Goal: Task Accomplishment & Management: Manage account settings

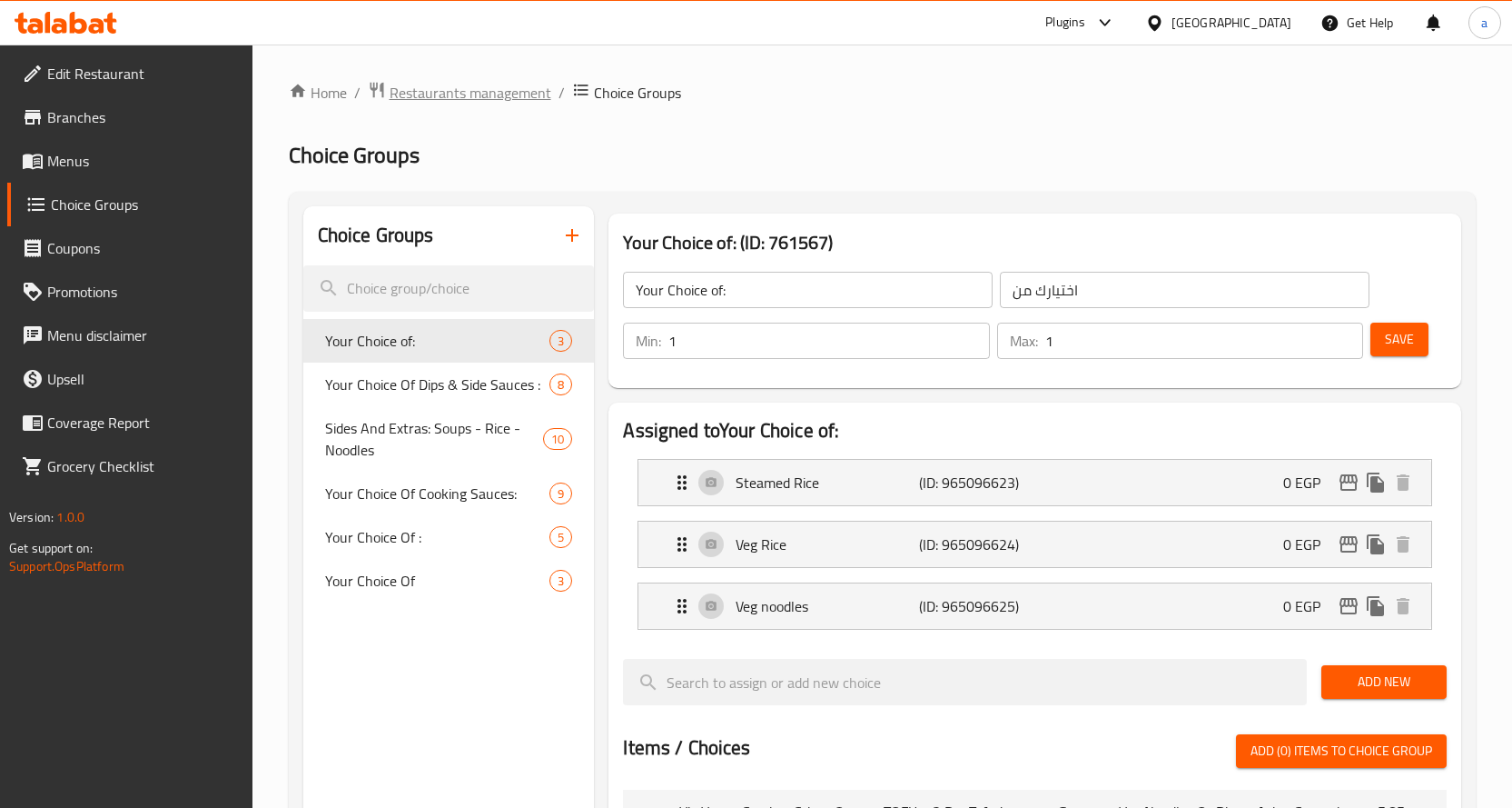
click at [439, 92] on span "Restaurants management" at bounding box center [470, 92] width 162 height 22
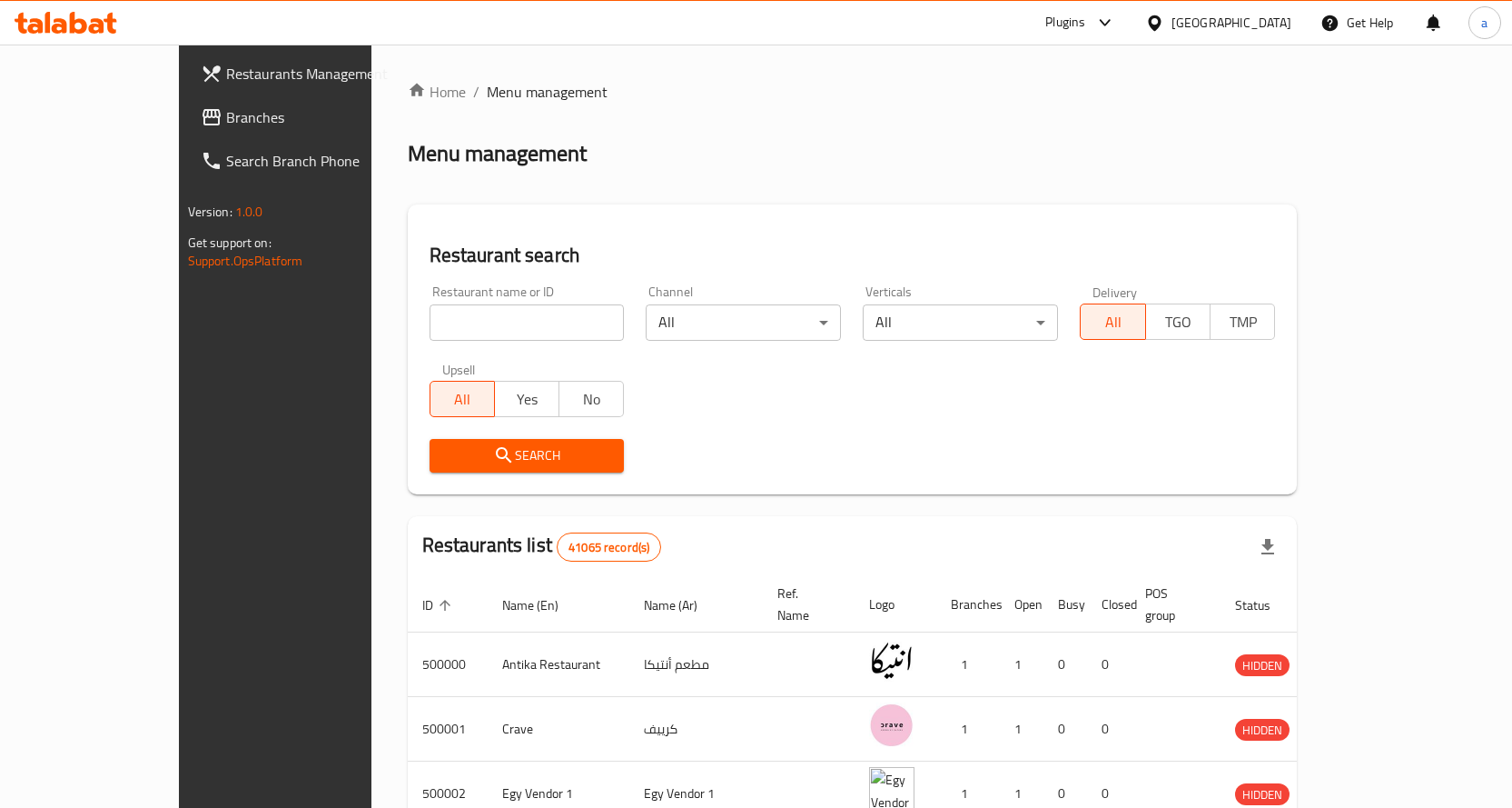
click at [227, 117] on span "Branches" at bounding box center [322, 117] width 190 height 22
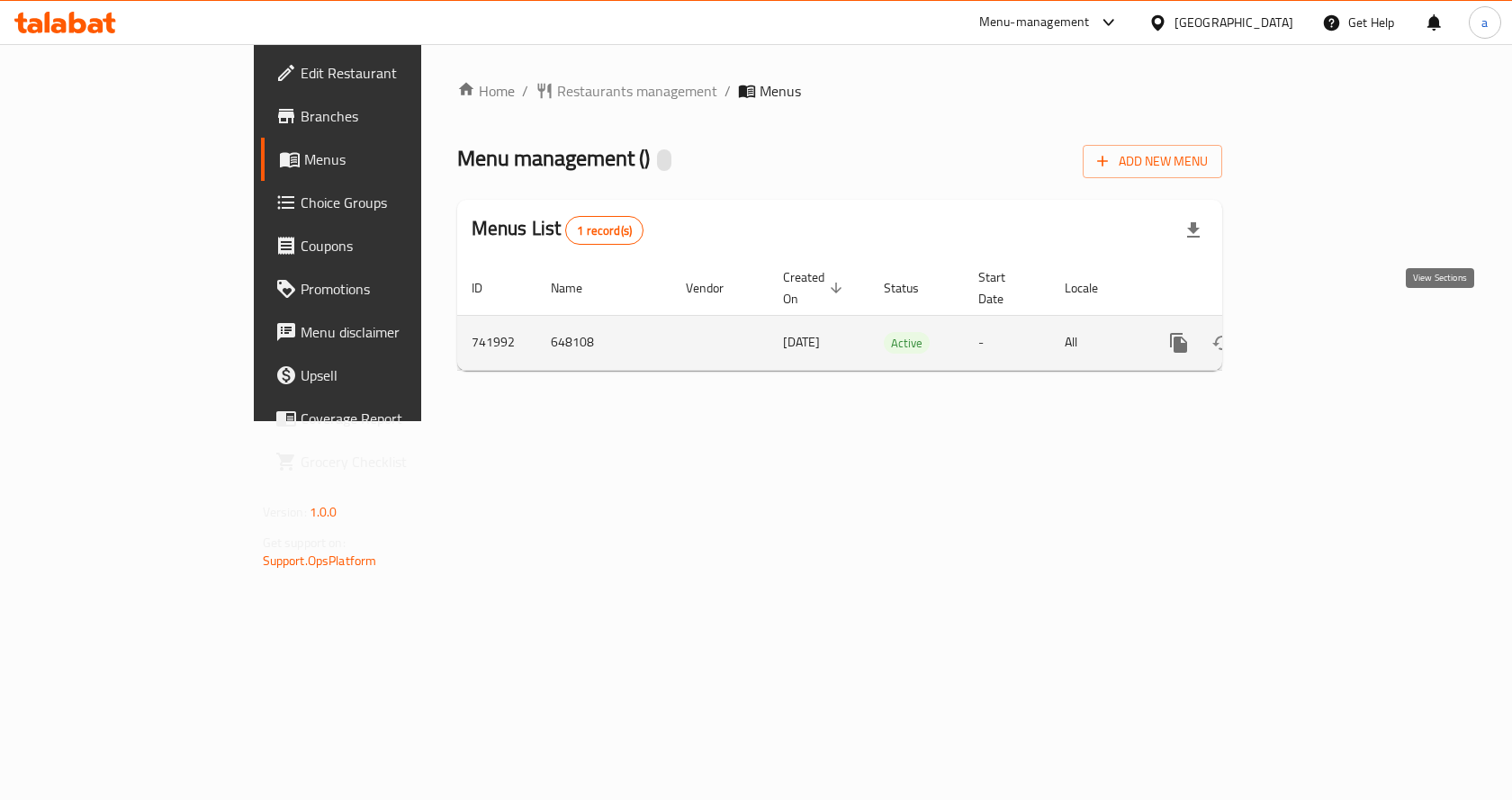
click at [1319, 332] on icon "enhanced table" at bounding box center [1309, 343] width 21 height 21
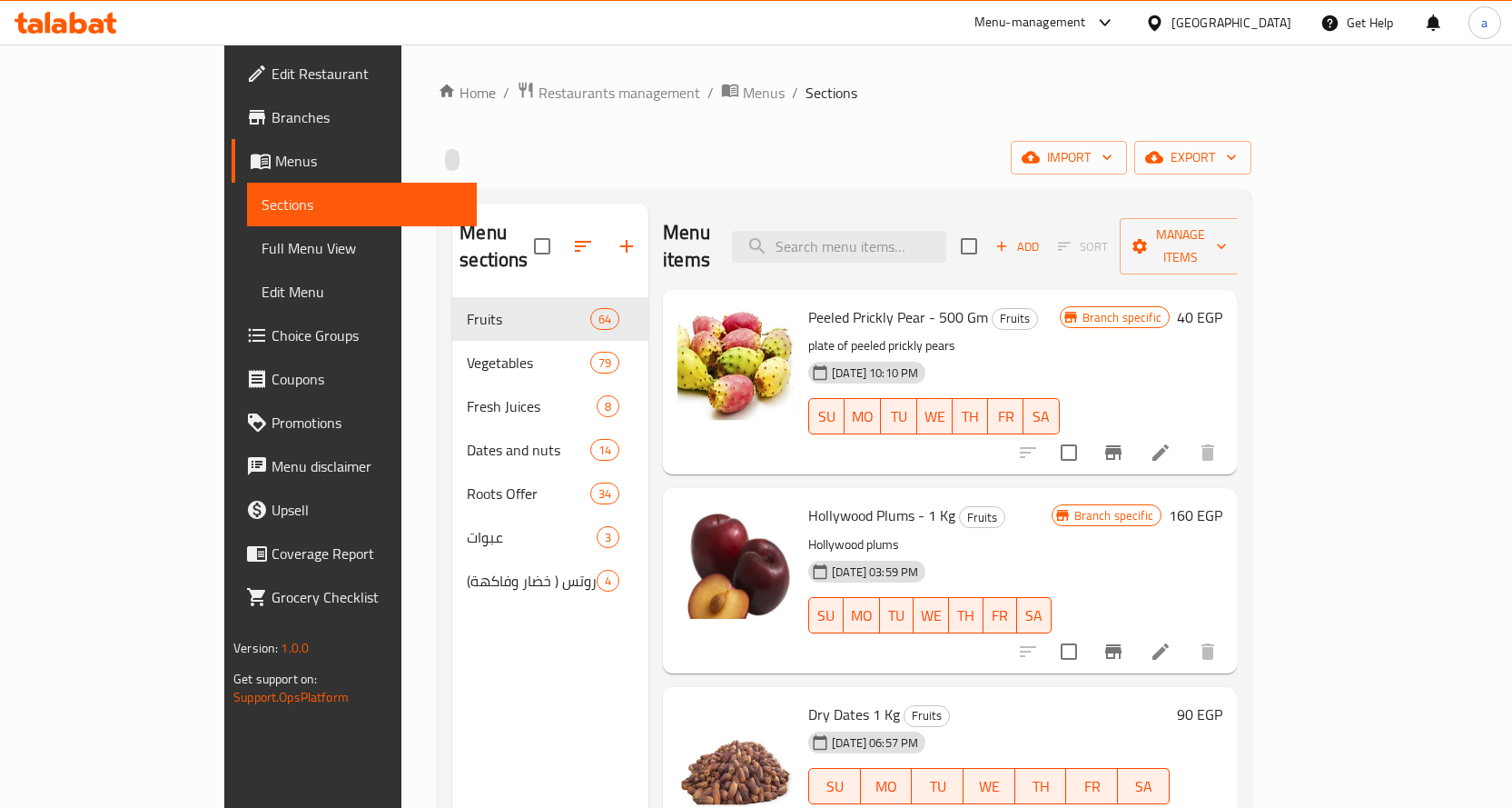
scroll to position [455, 0]
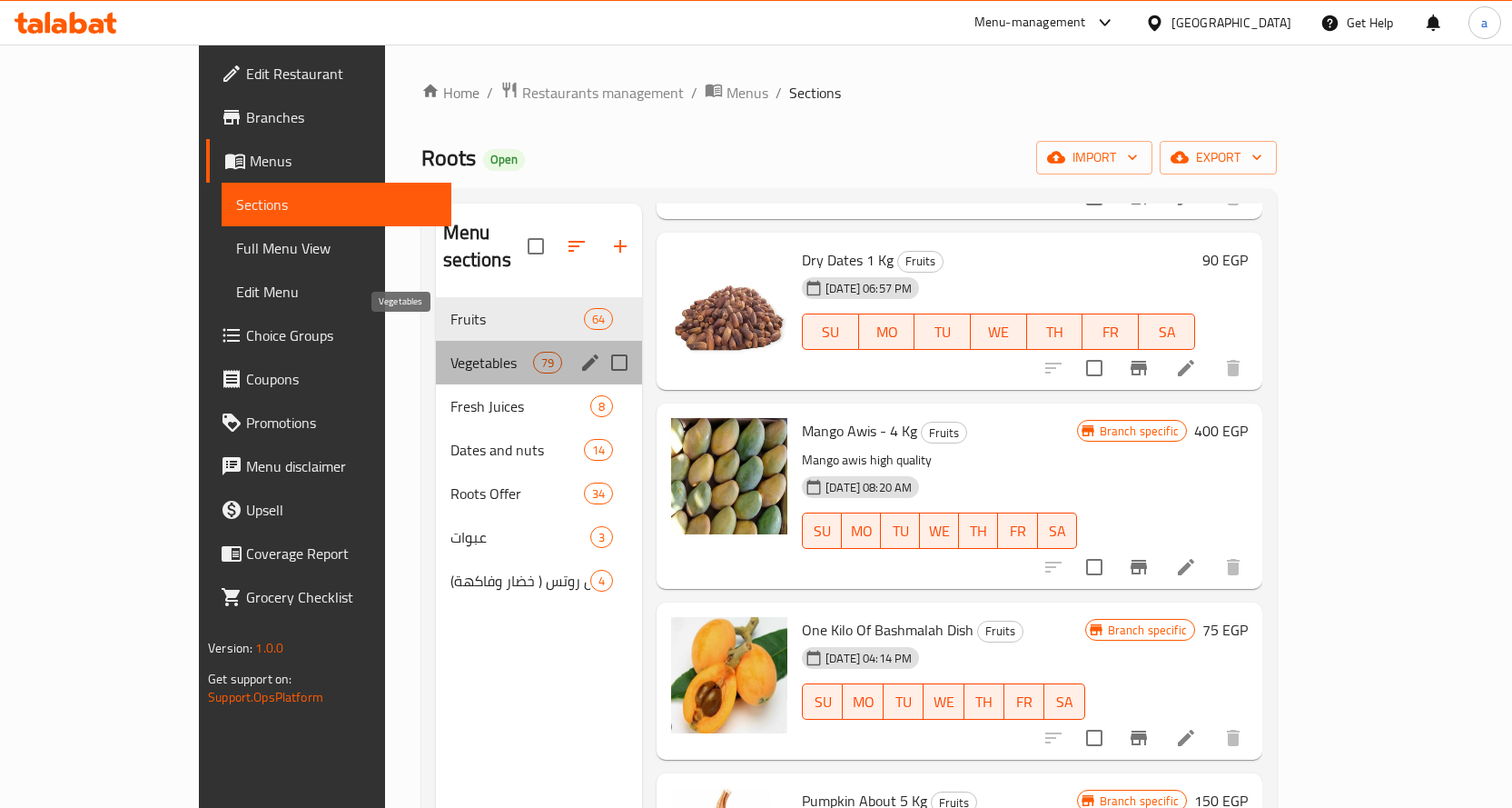
click at [450, 351] on span "Vegetables" at bounding box center [492, 362] width 82 height 22
